Goal: Task Accomplishment & Management: Complete application form

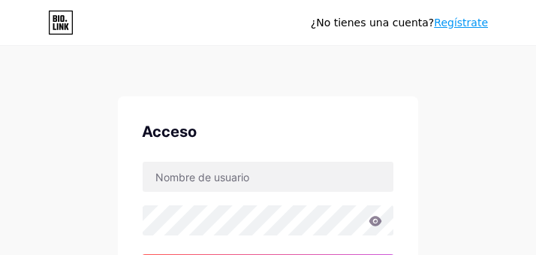
click at [328, 123] on div "Acceso" at bounding box center [268, 131] width 252 height 23
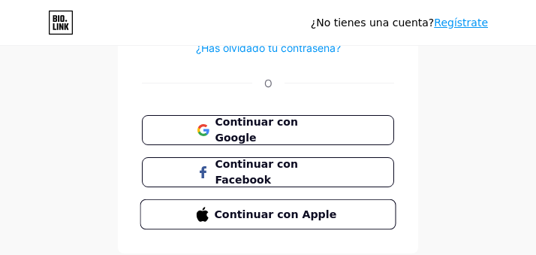
scroll to position [149, 0]
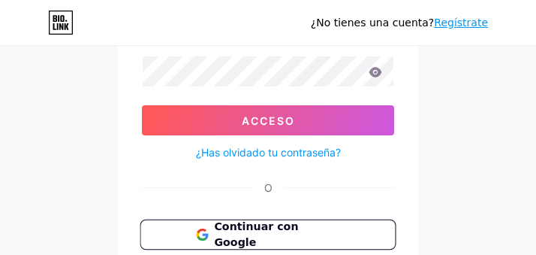
click at [290, 226] on font "Continuar con Google" at bounding box center [256, 234] width 84 height 29
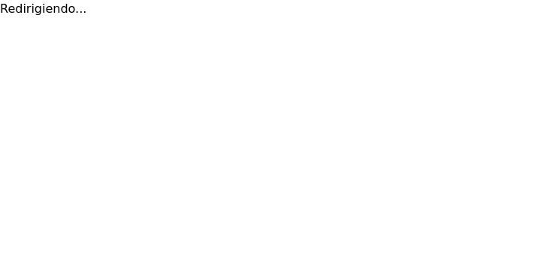
click at [263, 18] on html "Redirigiendo... Texto original Valora esta traducción Tu opinión servirá para a…" at bounding box center [274, 9] width 548 height 18
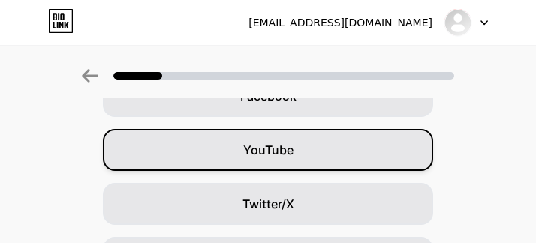
scroll to position [329, 0]
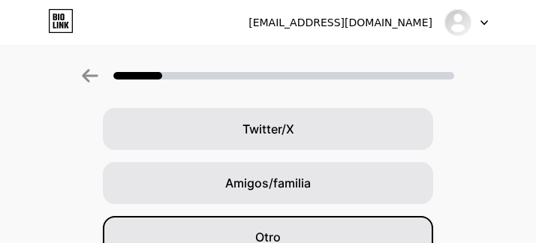
click at [358, 222] on div "Otro" at bounding box center [268, 237] width 331 height 42
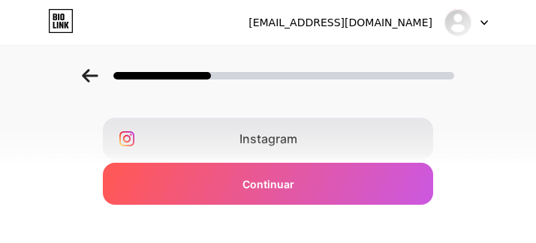
scroll to position [75, 0]
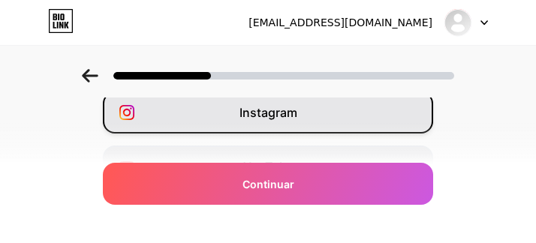
click at [313, 110] on div "Instagram" at bounding box center [268, 113] width 331 height 42
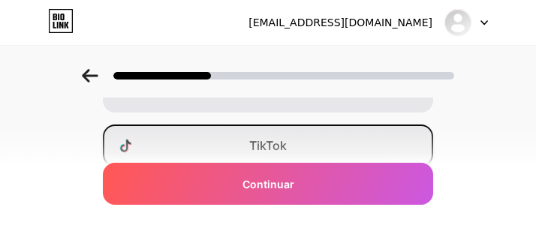
click at [300, 137] on div "TikTok" at bounding box center [268, 146] width 331 height 42
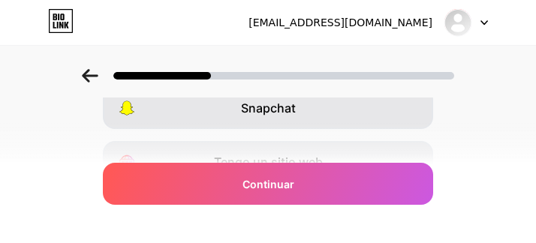
scroll to position [479, 0]
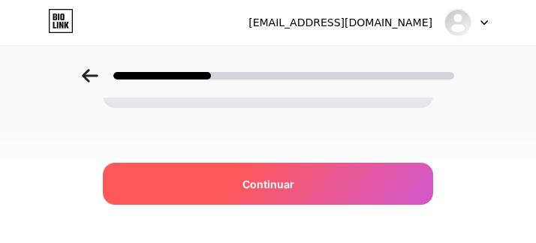
click at [310, 202] on div "Continuar" at bounding box center [268, 184] width 331 height 42
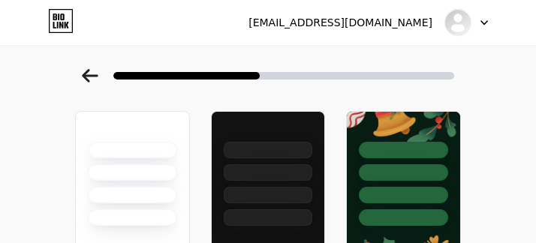
scroll to position [150, 0]
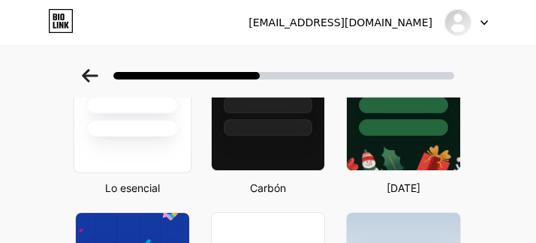
click at [111, 140] on div at bounding box center [133, 96] width 118 height 155
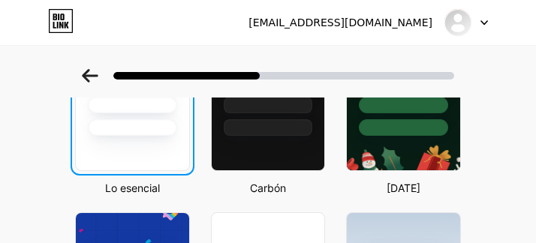
scroll to position [0, 0]
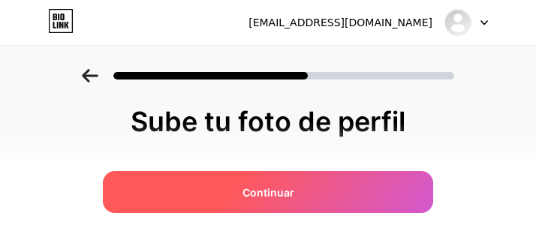
click at [341, 208] on div "Continuar" at bounding box center [268, 192] width 331 height 42
click at [256, 183] on div "Continuar" at bounding box center [268, 192] width 331 height 42
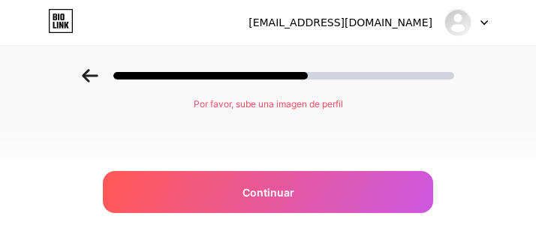
scroll to position [165, 0]
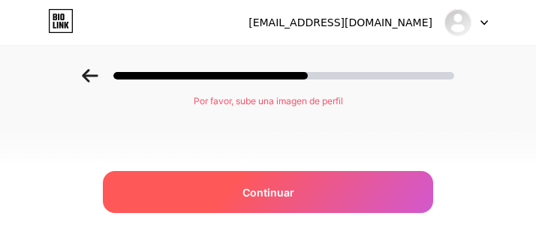
click at [286, 198] on font "Continuar" at bounding box center [269, 192] width 52 height 13
